Goal: Task Accomplishment & Management: Complete application form

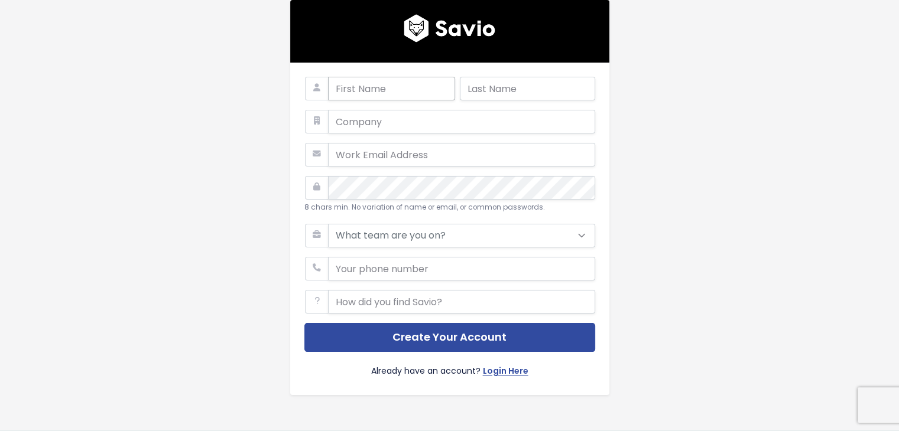
click at [394, 94] on input "text" at bounding box center [391, 89] width 127 height 24
type input "Syed"
type input "Herrara"
type input "vf"
type input "dzaidi+2@vfairs.com"
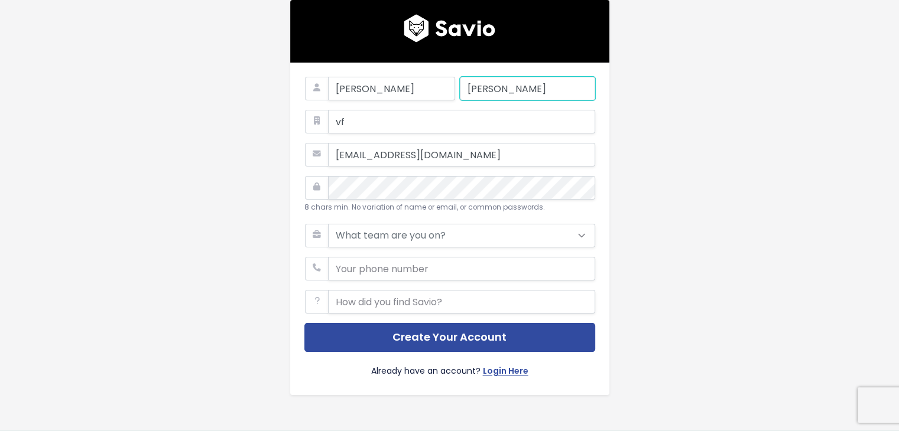
drag, startPoint x: 502, startPoint y: 90, endPoint x: 455, endPoint y: 90, distance: 47.3
click at [455, 90] on div "Syed Herrara" at bounding box center [449, 93] width 291 height 33
type input "Danish"
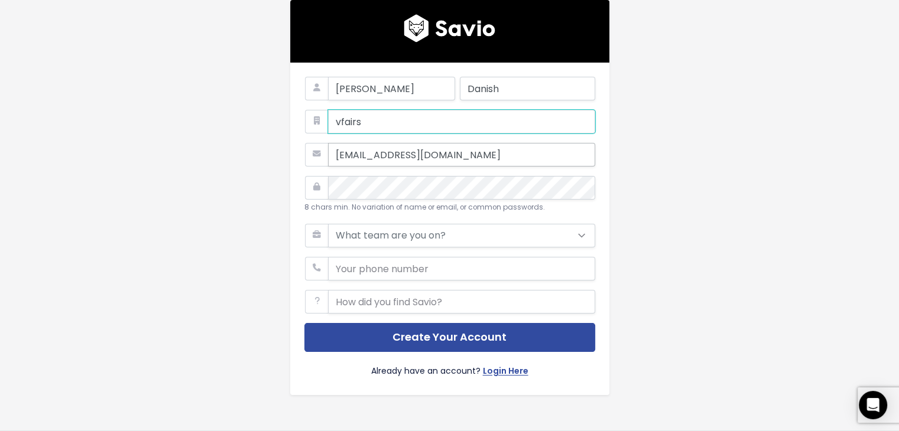
type input "vfairs"
click at [372, 151] on input "dzaidi+2@vfairs.com" at bounding box center [461, 155] width 267 height 24
type input "dzaidi@vfairs.com"
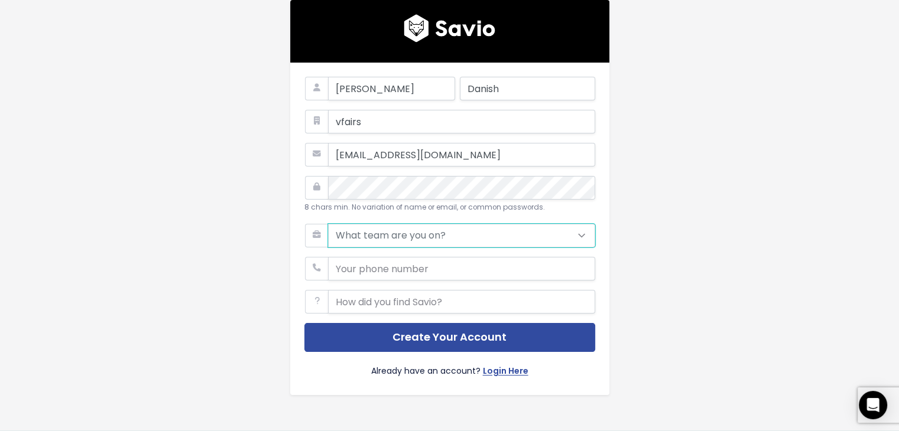
click at [421, 234] on select "What team are you on? Support Product Sales Customer Success Marketing Other" at bounding box center [461, 236] width 267 height 24
select select "PRODUCT"
click at [328, 224] on select "What team are you on? Support Product Sales Customer Success Marketing Other" at bounding box center [461, 236] width 267 height 24
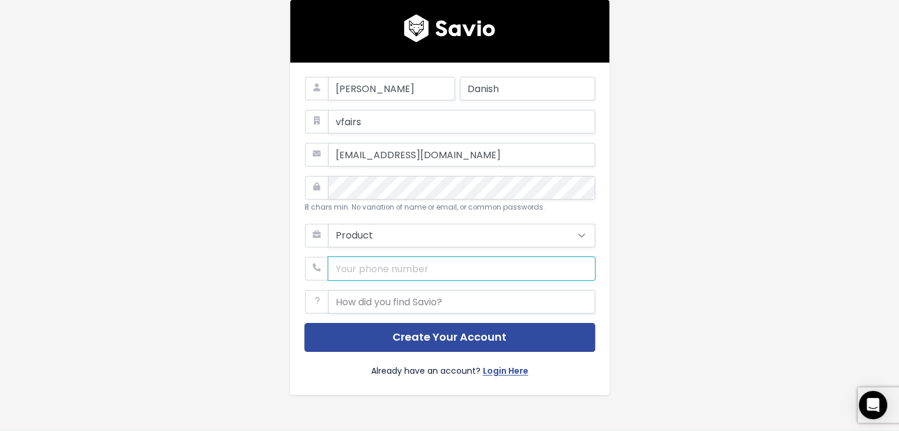
click at [388, 270] on input "phone" at bounding box center [461, 269] width 267 height 24
type input "(041) 33248551"
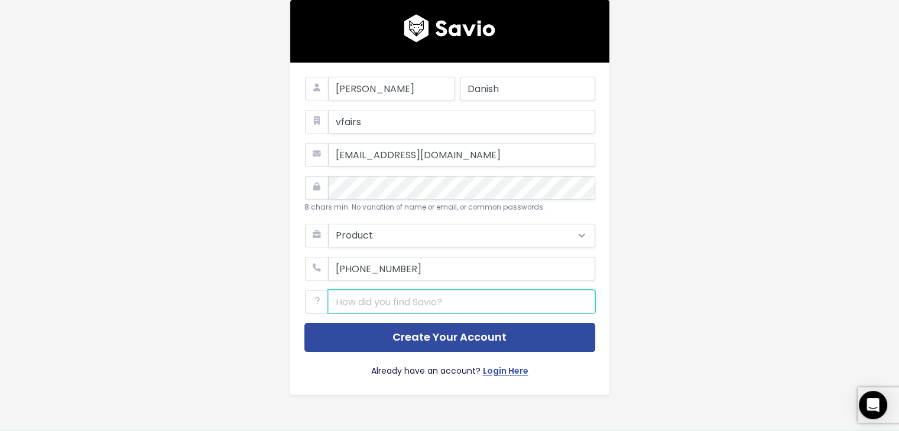
click at [389, 301] on input "text" at bounding box center [461, 302] width 267 height 24
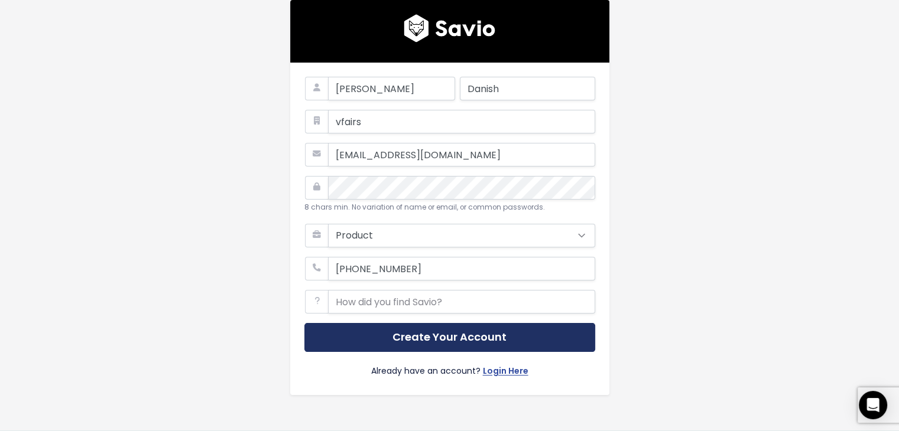
click at [426, 326] on button "Create Your Account" at bounding box center [449, 337] width 291 height 29
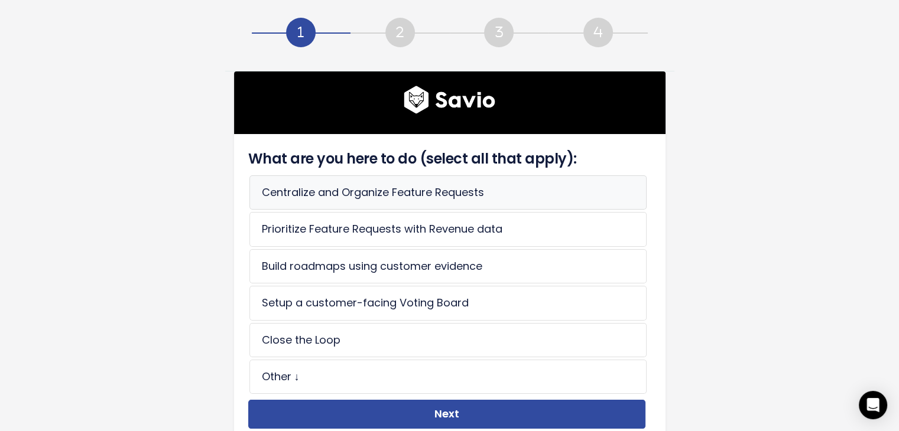
click at [385, 197] on li "Centralize and Organize Feature Requests" at bounding box center [447, 192] width 397 height 34
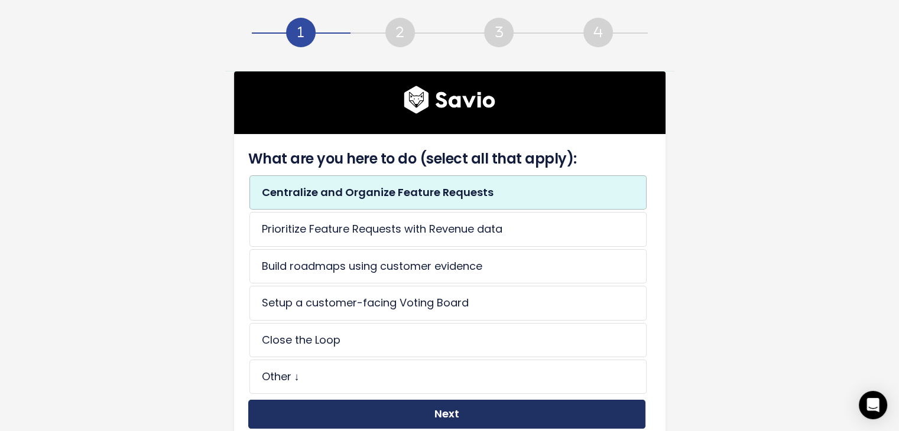
click at [468, 410] on button "Next" at bounding box center [446, 414] width 397 height 29
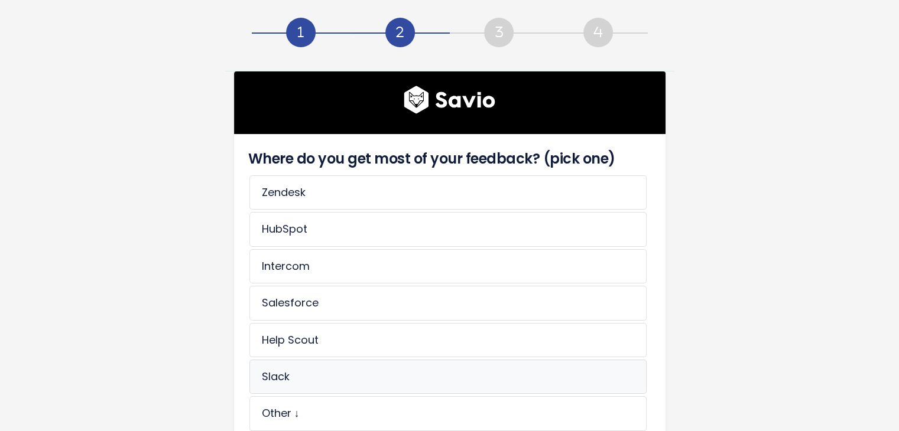
click at [373, 360] on li "Slack" at bounding box center [447, 377] width 397 height 34
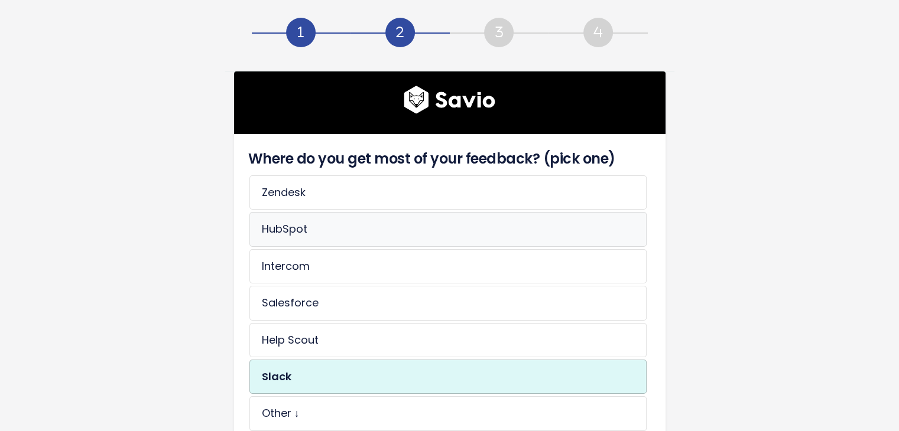
click at [369, 237] on li "HubSpot" at bounding box center [447, 229] width 397 height 34
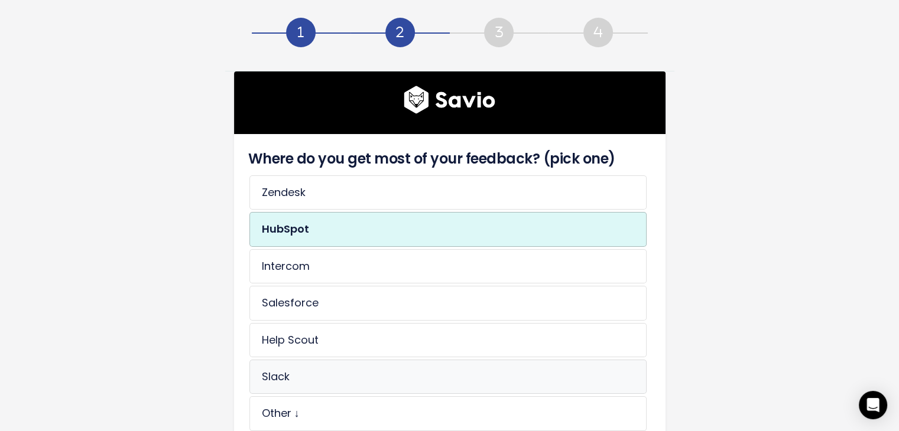
click at [326, 373] on li "Slack" at bounding box center [447, 377] width 397 height 34
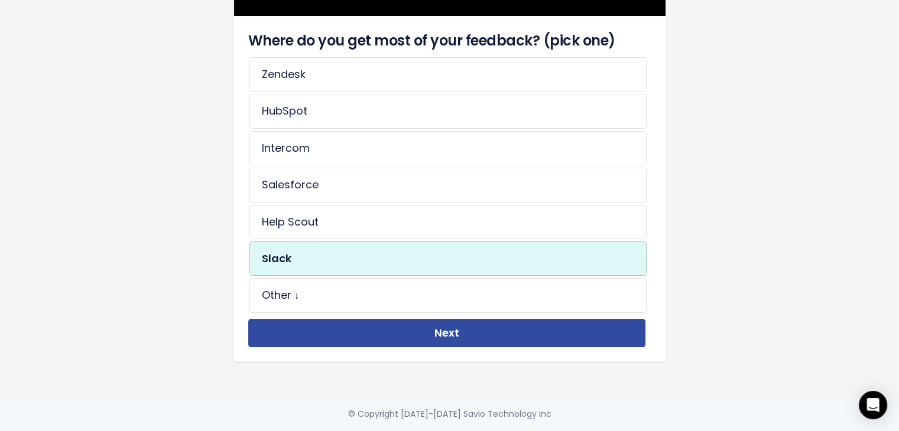
scroll to position [125, 0]
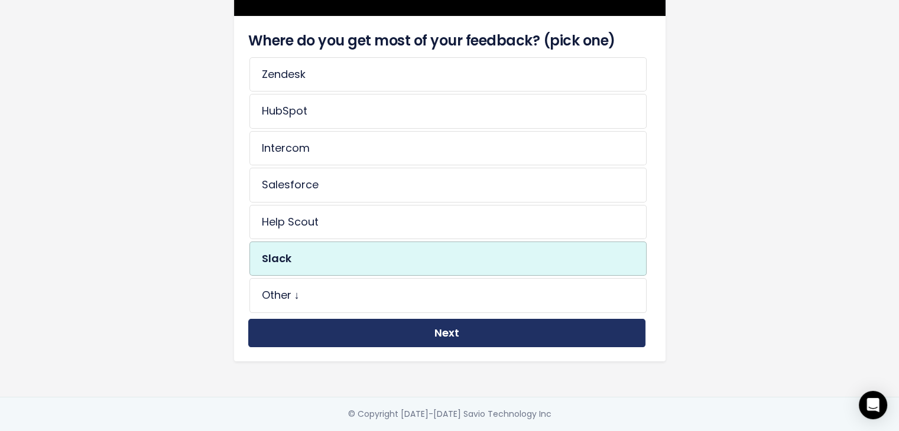
click at [445, 320] on button "Next" at bounding box center [446, 333] width 397 height 29
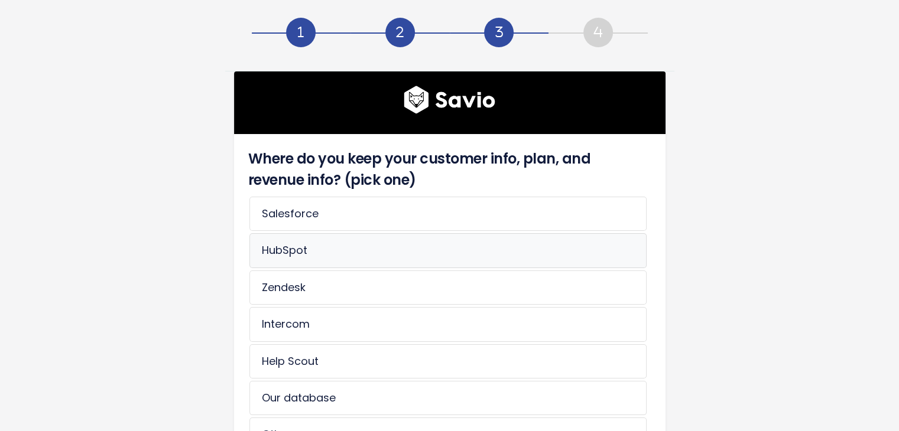
click at [390, 258] on li "HubSpot" at bounding box center [447, 250] width 397 height 34
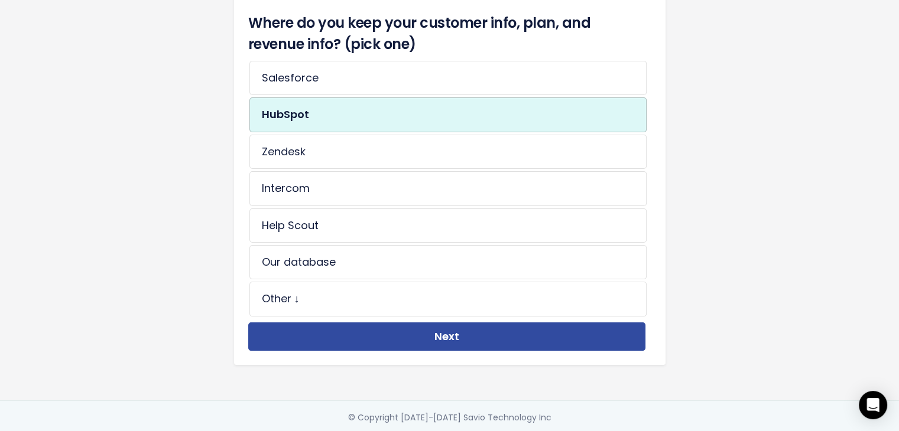
scroll to position [142, 0]
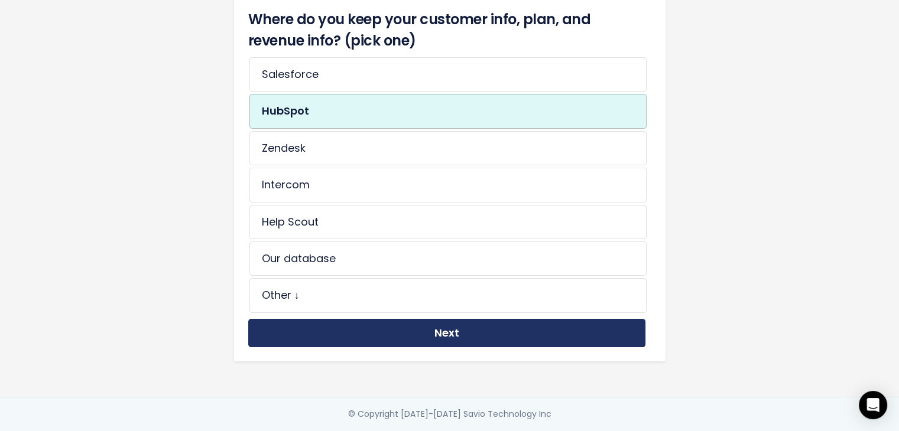
click at [485, 322] on button "Next" at bounding box center [446, 333] width 397 height 29
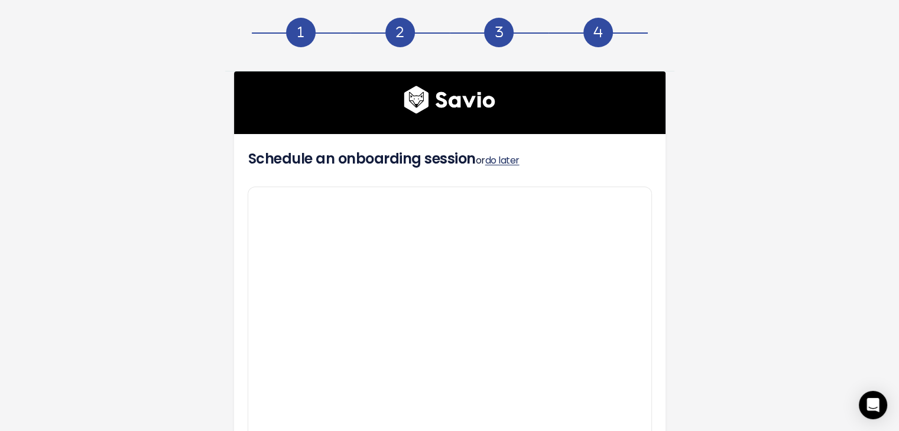
click at [508, 158] on link "do later" at bounding box center [502, 161] width 34 height 14
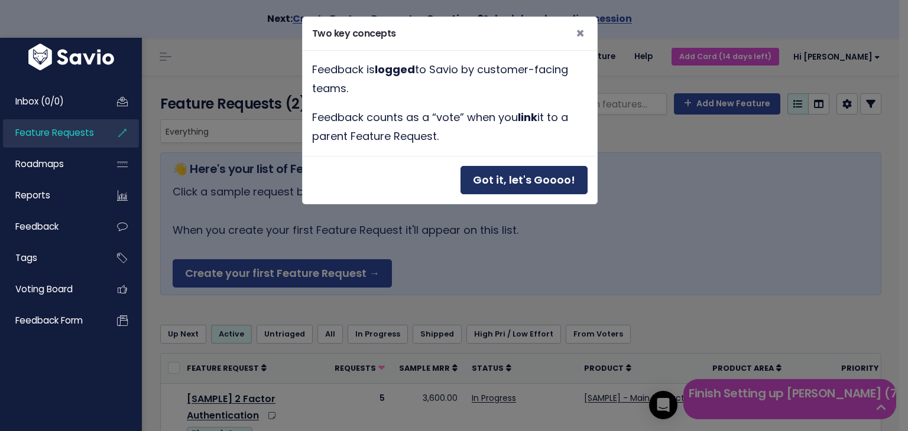
click at [542, 179] on button "Got it, let's Goooo!" at bounding box center [523, 180] width 127 height 29
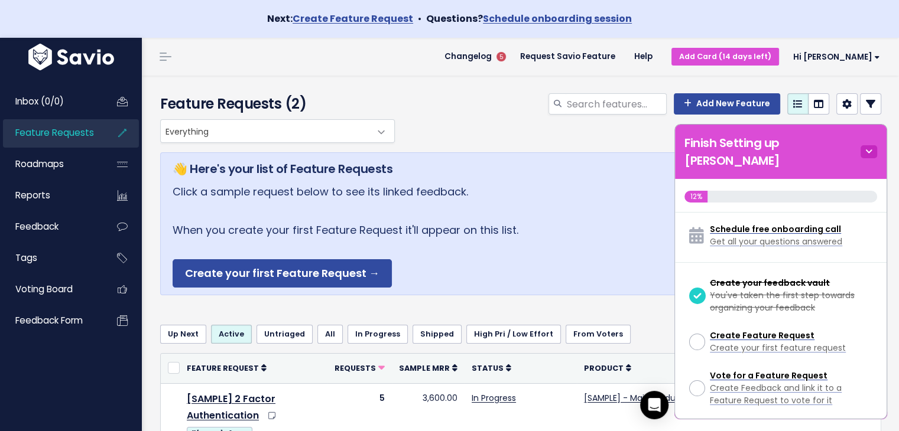
click at [869, 145] on icon at bounding box center [868, 151] width 17 height 13
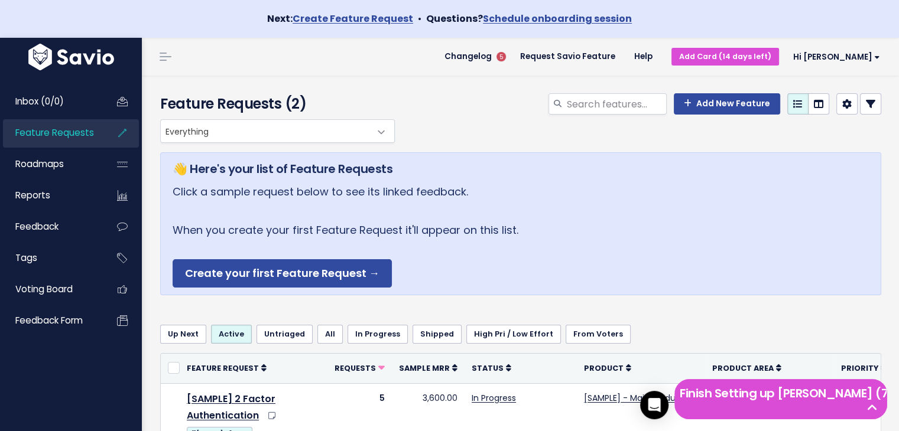
drag, startPoint x: 899, startPoint y: 130, endPoint x: 905, endPoint y: 115, distance: 15.9
click at [898, 115] on html "Next: Create Feature Request • Questions? Schedule onboarding session Inbox (0/…" at bounding box center [449, 215] width 899 height 431
click at [70, 295] on span "Voting Board" at bounding box center [43, 289] width 57 height 12
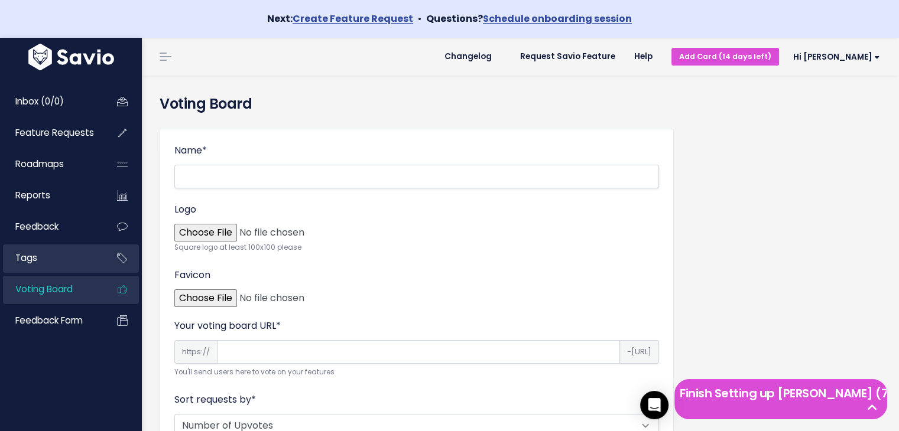
click at [75, 253] on link "Tags" at bounding box center [50, 258] width 95 height 27
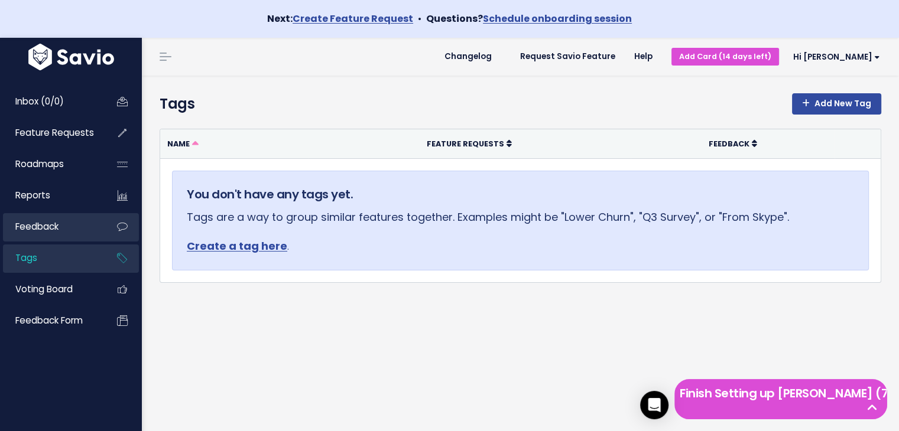
click at [72, 232] on link "Feedback" at bounding box center [50, 226] width 95 height 27
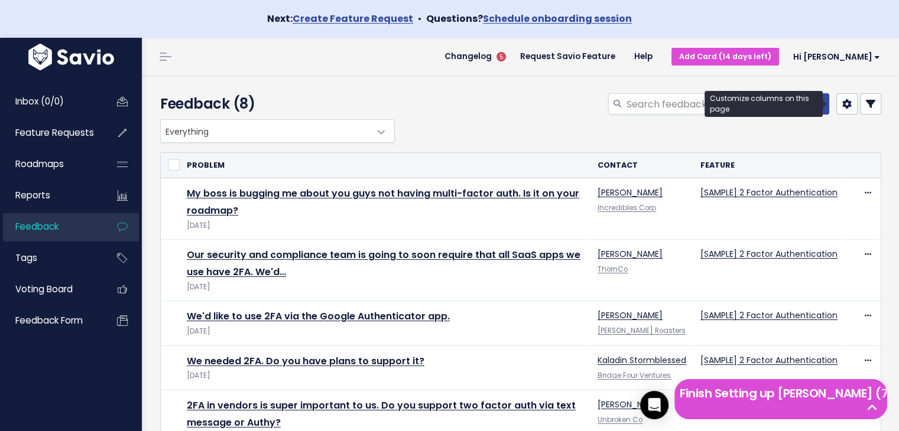
click at [842, 105] on icon at bounding box center [846, 103] width 9 height 9
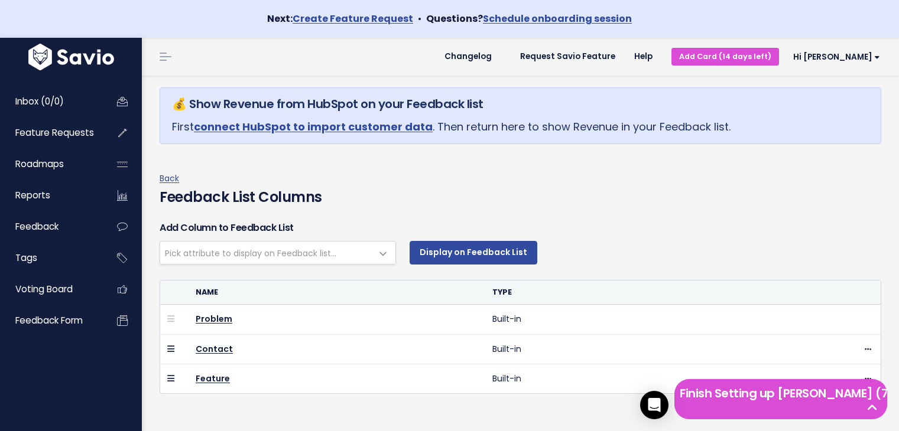
select select
click at [652, 402] on icon "Open Intercom Messenger" at bounding box center [654, 405] width 14 height 15
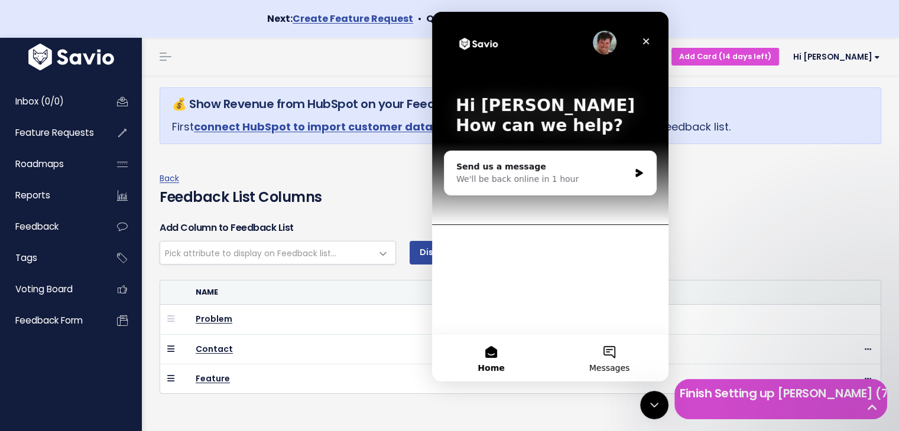
click at [623, 367] on span "Messages" at bounding box center [609, 368] width 41 height 8
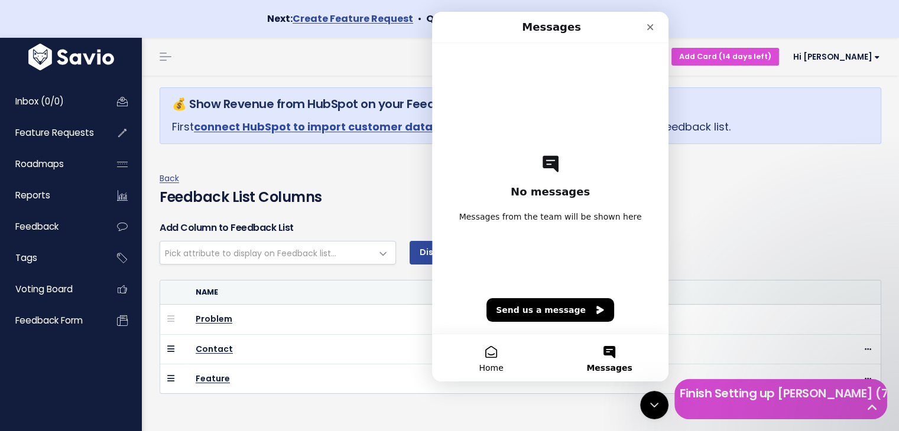
click at [506, 358] on button "Home" at bounding box center [491, 357] width 118 height 47
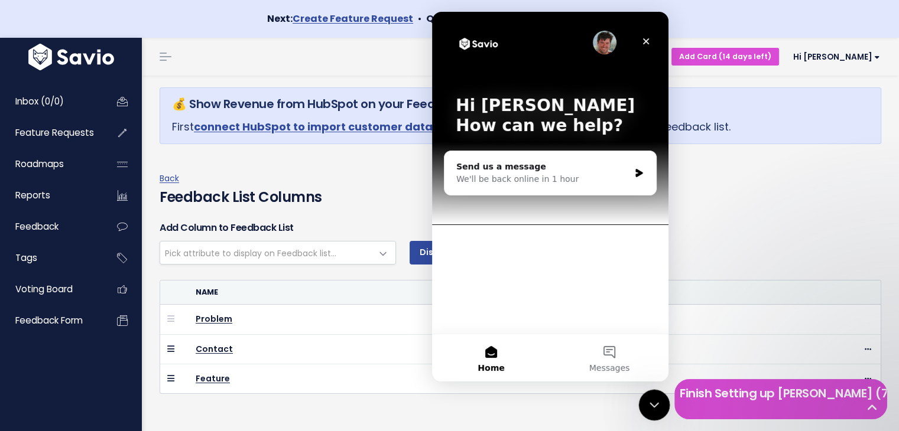
click at [639, 396] on div "Close Intercom Messenger" at bounding box center [652, 403] width 28 height 28
